Goal: Transaction & Acquisition: Purchase product/service

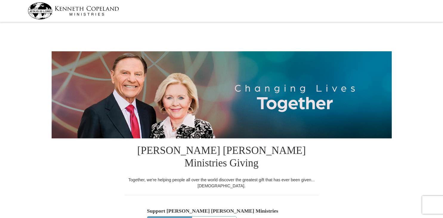
select select "AL"
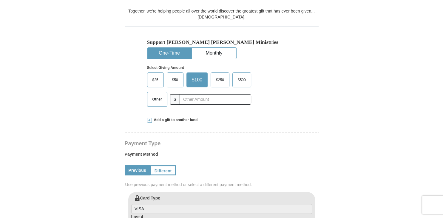
scroll to position [169, 0]
click at [155, 95] on span "Other" at bounding box center [157, 99] width 16 height 9
click at [0, 0] on input "Other" at bounding box center [0, 0] width 0 height 0
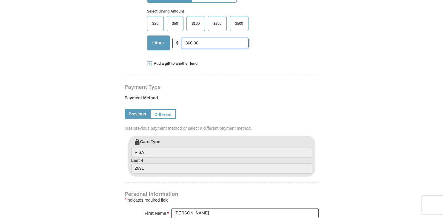
scroll to position [227, 0]
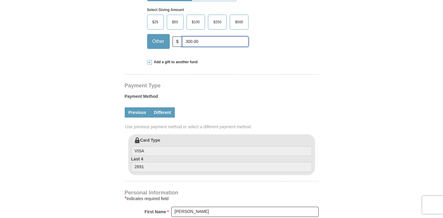
type input "300.00"
click at [168, 107] on link "Different" at bounding box center [162, 112] width 25 height 10
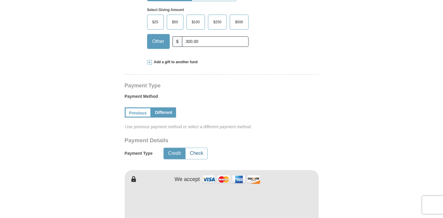
click at [199, 148] on button "Check" at bounding box center [197, 153] width 22 height 11
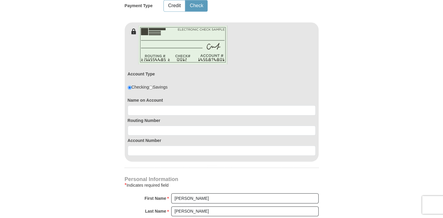
scroll to position [388, 0]
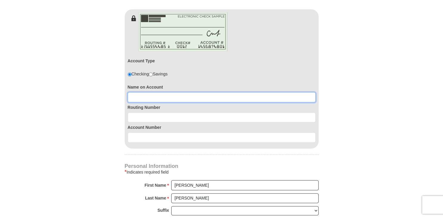
click at [154, 92] on input at bounding box center [222, 97] width 188 height 10
type input "Regina M Murray or Jason K Murray"
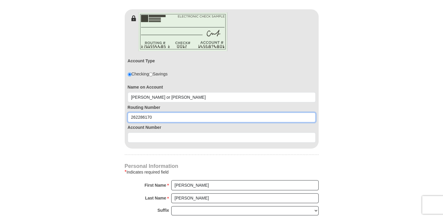
type input "262286170"
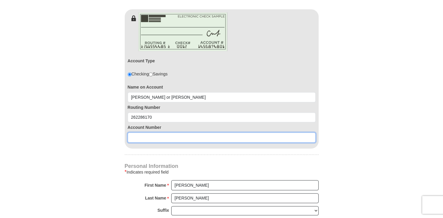
click at [161, 132] on input at bounding box center [222, 137] width 188 height 10
type input "37321"
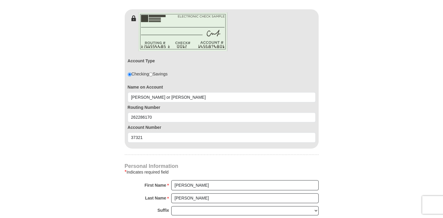
click at [139, 134] on div "Account Type Checking Savings Name on Account Regina M Murray or Jason K Murray…" at bounding box center [222, 84] width 194 height 127
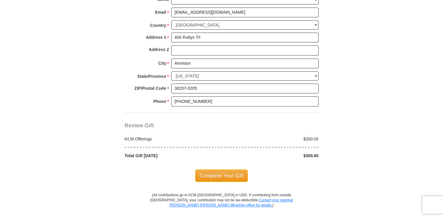
scroll to position [602, 0]
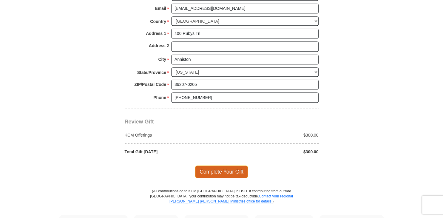
click at [214, 166] on span "Complete Your Gift" at bounding box center [221, 172] width 53 height 13
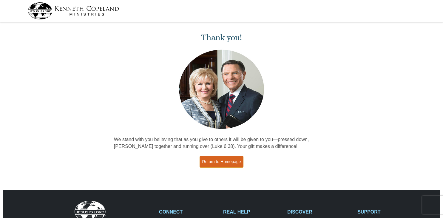
click at [223, 161] on link "Return to Homepage" at bounding box center [222, 162] width 44 height 12
